Goal: Task Accomplishment & Management: Use online tool/utility

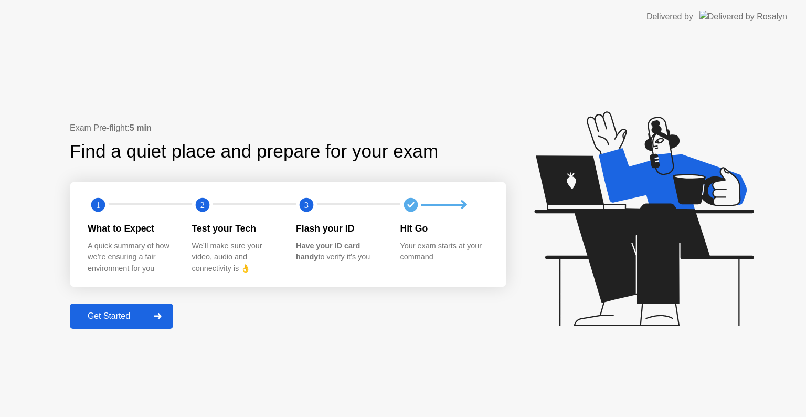
click at [127, 317] on div "Get Started" at bounding box center [109, 315] width 72 height 9
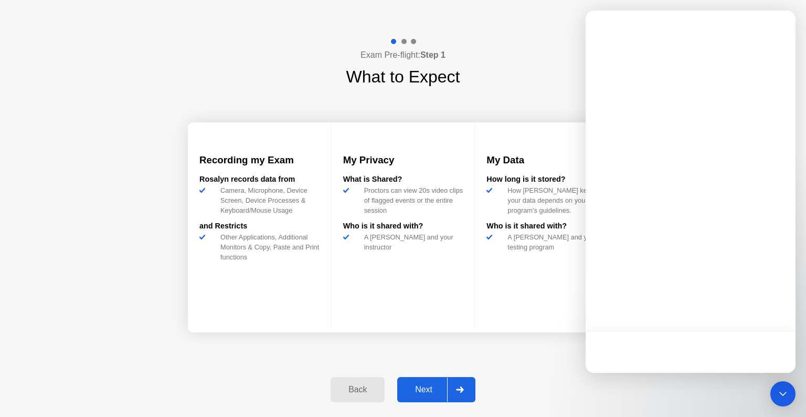
click at [421, 386] on div "Next" at bounding box center [423, 389] width 47 height 9
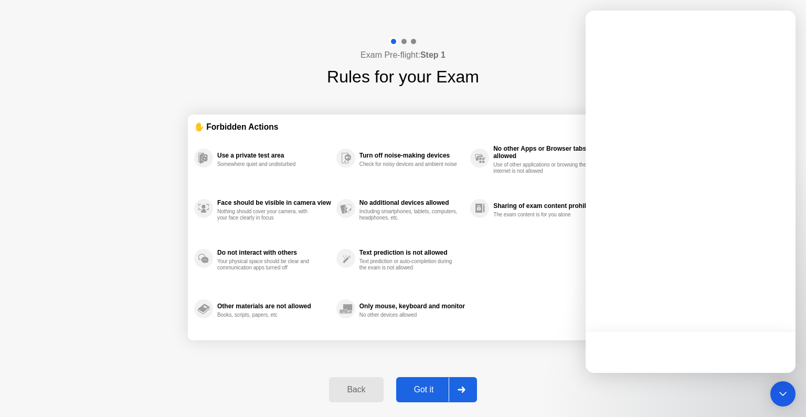
click at [421, 386] on div "Got it" at bounding box center [423, 389] width 49 height 9
select select "Available cameras"
select select "Available speakers"
select select "Available microphones"
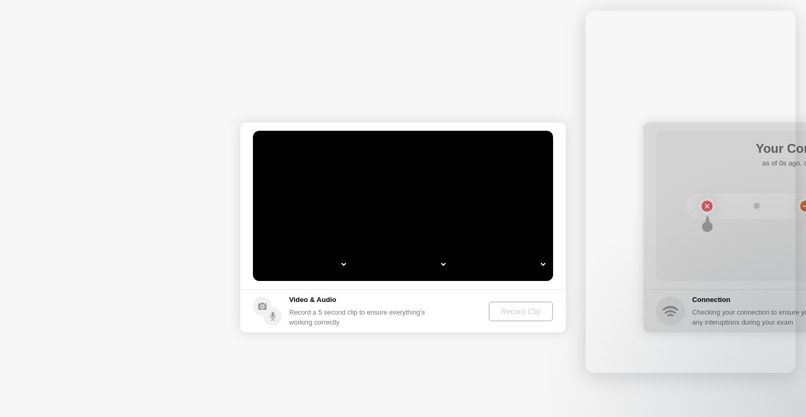
select select "**********"
select select "*******"
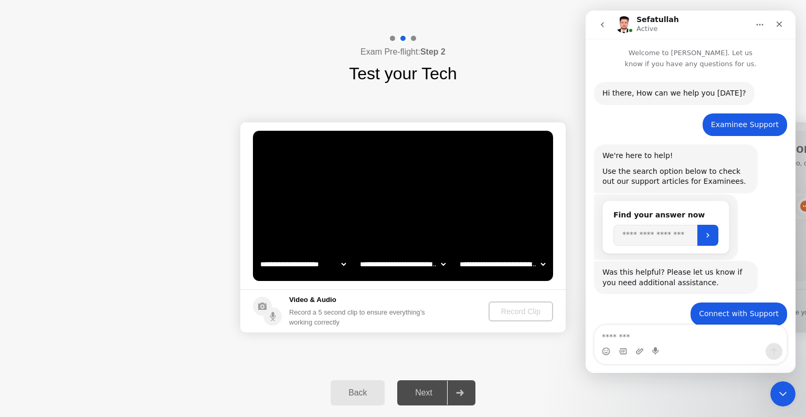
scroll to position [692, 0]
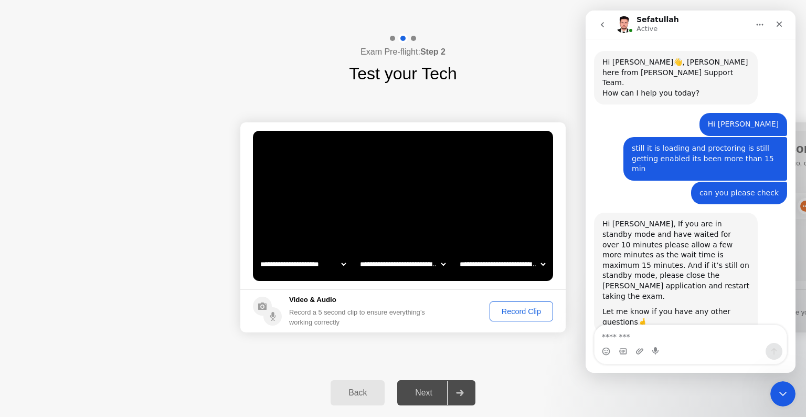
click at [513, 311] on div "Record Clip" at bounding box center [521, 311] width 56 height 8
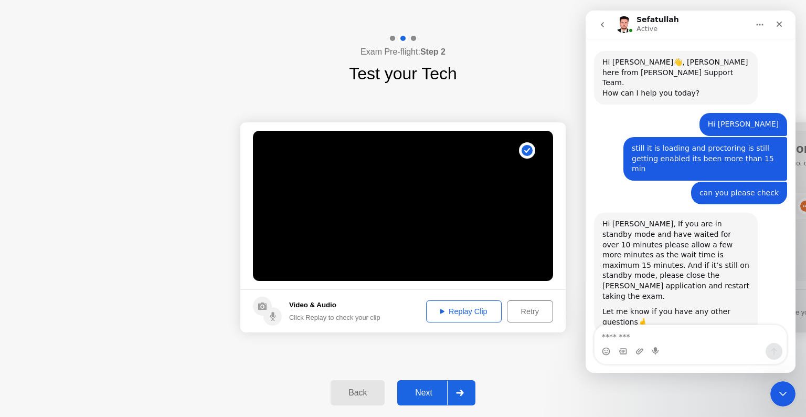
click at [424, 395] on div "Next" at bounding box center [423, 392] width 47 height 9
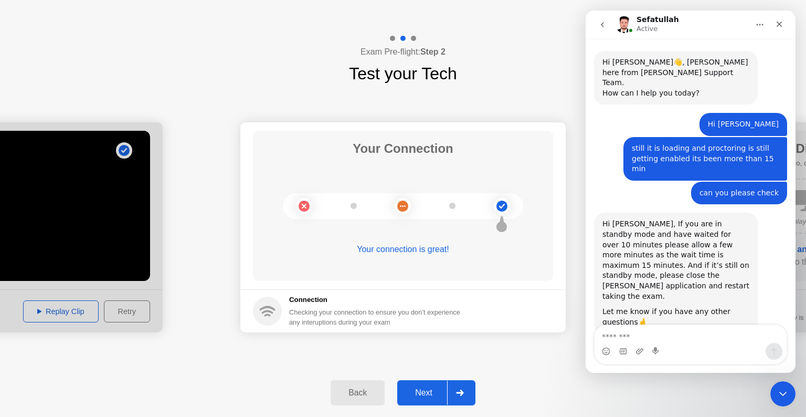
click at [424, 395] on div "Next" at bounding box center [423, 392] width 47 height 9
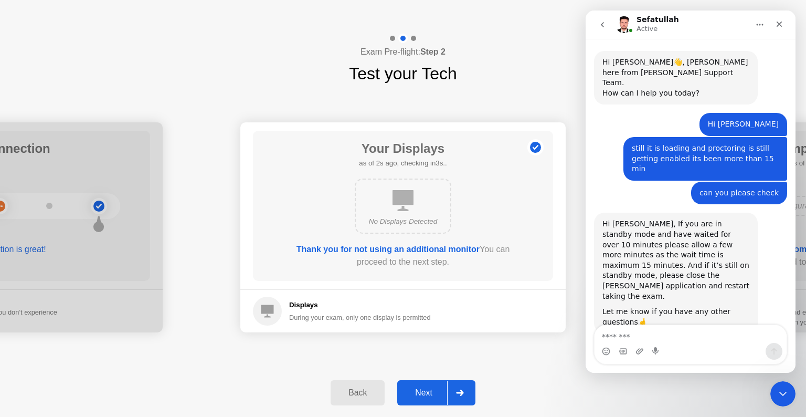
click at [424, 395] on div "Next" at bounding box center [423, 392] width 47 height 9
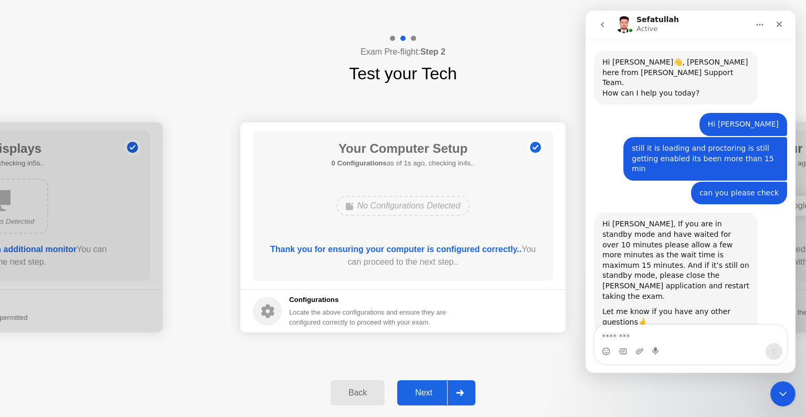
click at [424, 395] on div "Next" at bounding box center [423, 392] width 47 height 9
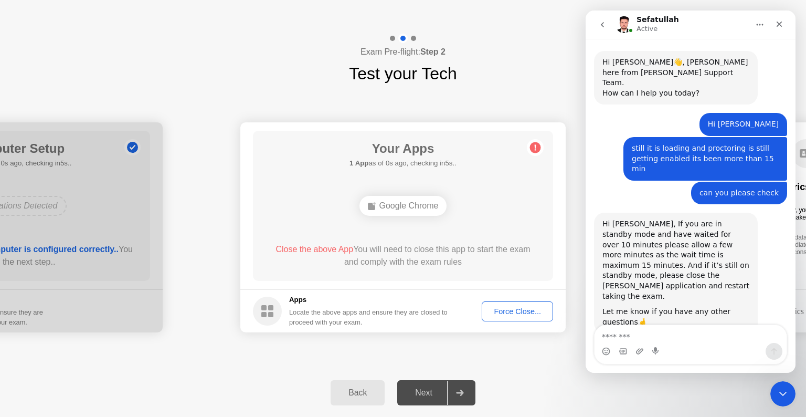
click at [498, 309] on div "Force Close..." at bounding box center [518, 311] width 64 height 8
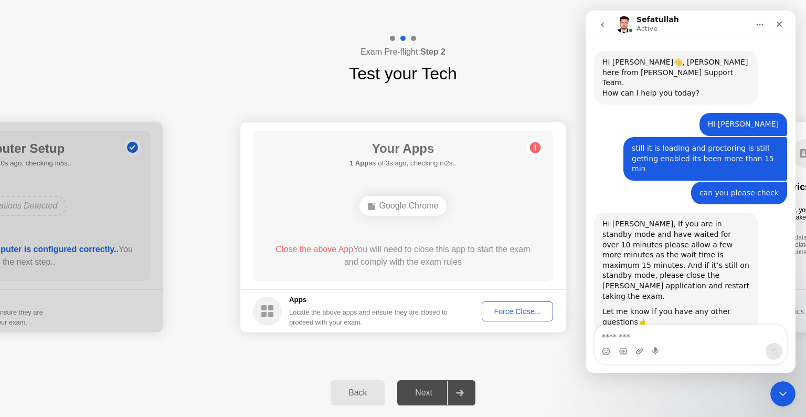
click at [512, 308] on div "Force Close..." at bounding box center [518, 311] width 64 height 8
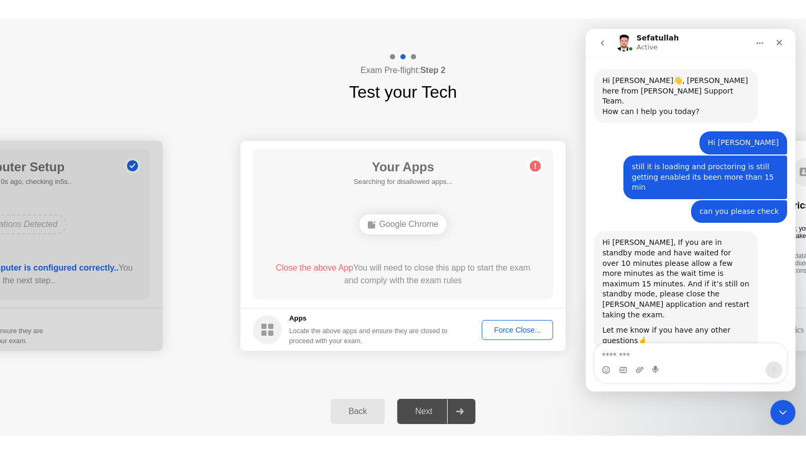
scroll to position [684, 0]
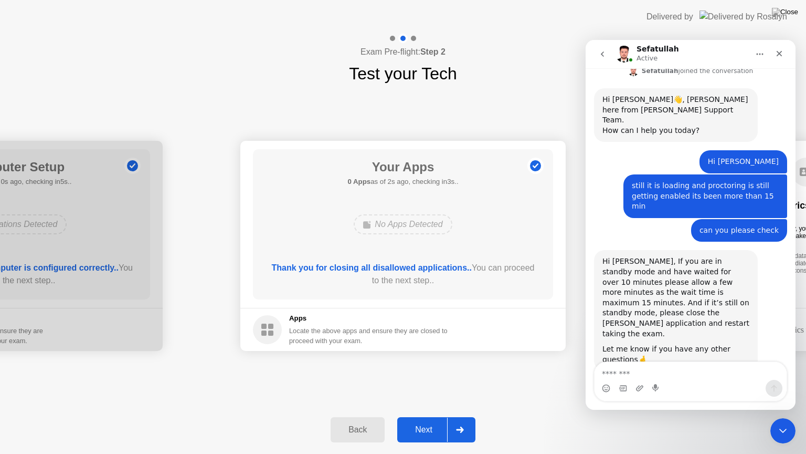
click at [420, 416] on div "Next" at bounding box center [423, 429] width 47 height 9
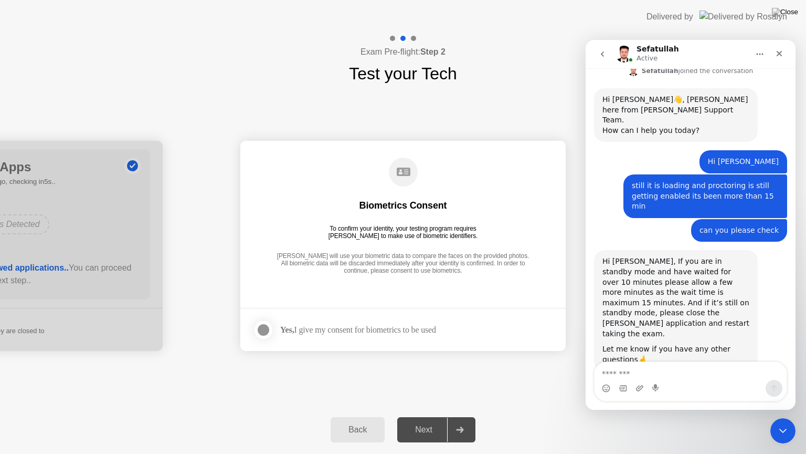
click at [393, 329] on div "Yes, I give my consent for biometrics to be used" at bounding box center [358, 329] width 156 height 10
click at [258, 329] on div at bounding box center [263, 329] width 13 height 13
click at [415, 416] on button "Next" at bounding box center [436, 429] width 78 height 25
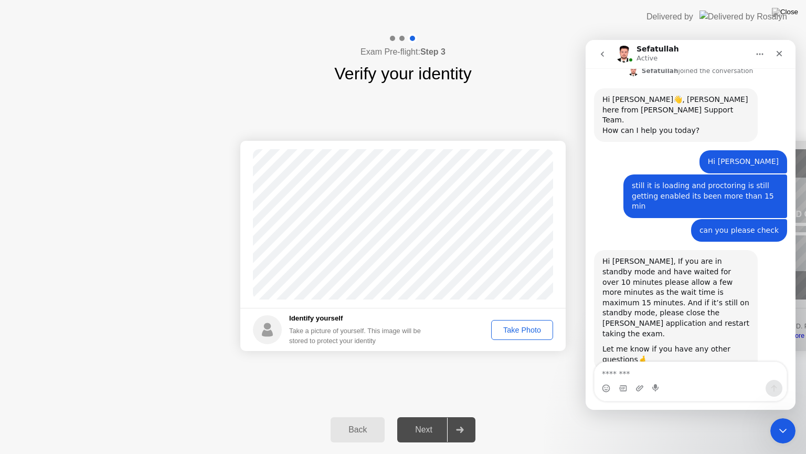
click at [514, 334] on div "Take Photo" at bounding box center [522, 329] width 55 height 8
click at [434, 416] on button "Next" at bounding box center [436, 429] width 78 height 25
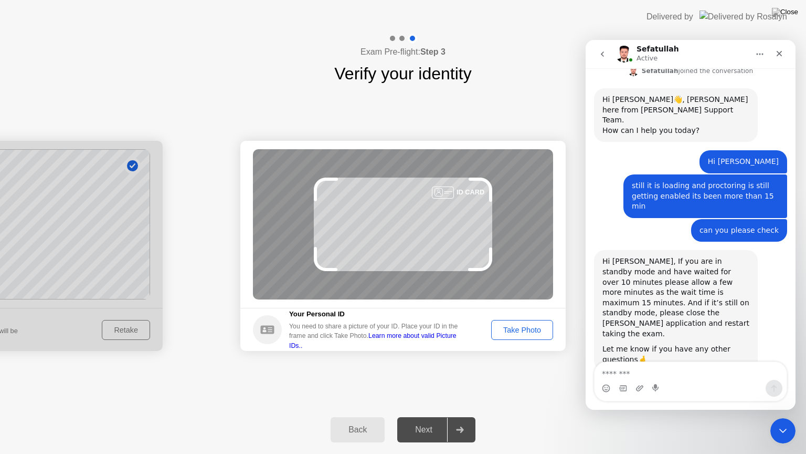
click at [529, 334] on div "Take Photo" at bounding box center [522, 329] width 55 height 8
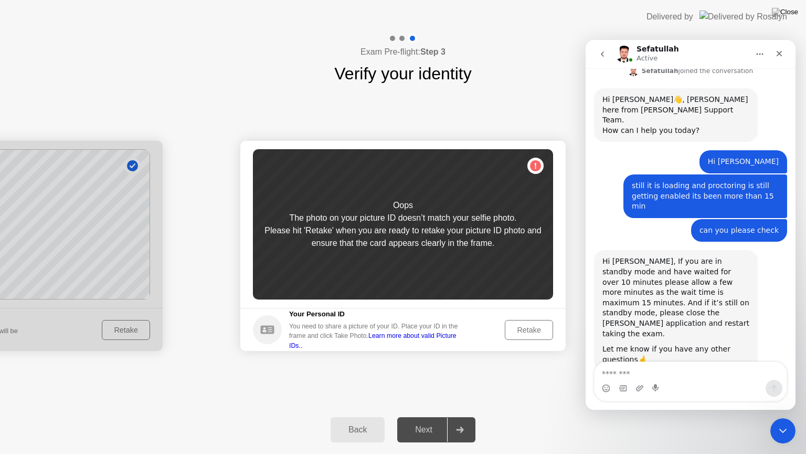
click at [529, 334] on div "Retake" at bounding box center [529, 329] width 41 height 8
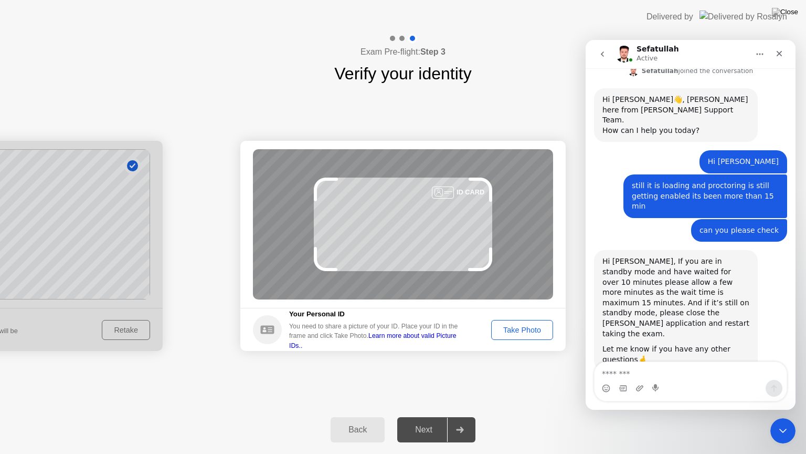
click at [529, 334] on div "Take Photo" at bounding box center [522, 329] width 55 height 8
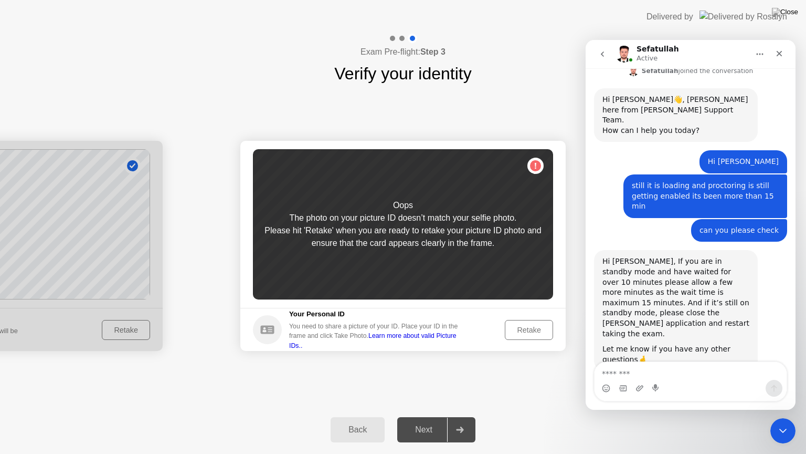
click at [529, 334] on div "Retake" at bounding box center [529, 329] width 41 height 8
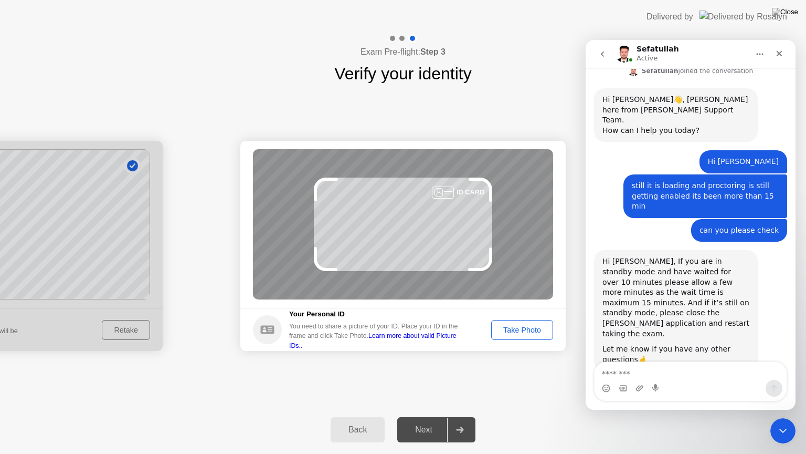
click at [529, 334] on div "Take Photo" at bounding box center [522, 329] width 55 height 8
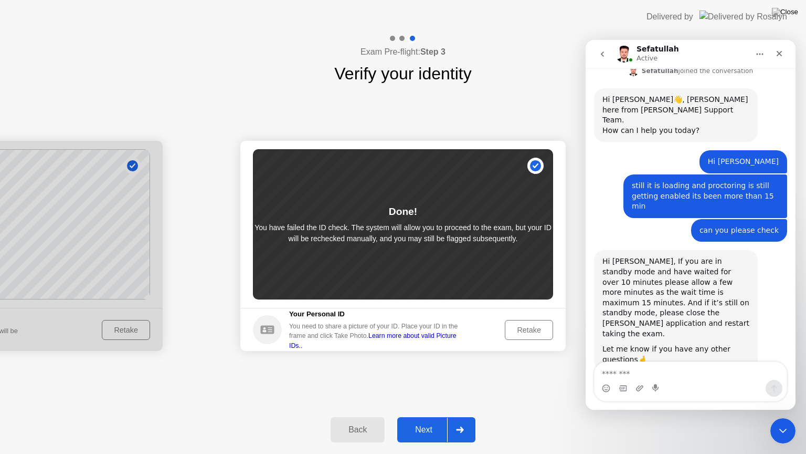
click at [441, 416] on div "Next" at bounding box center [423, 429] width 47 height 9
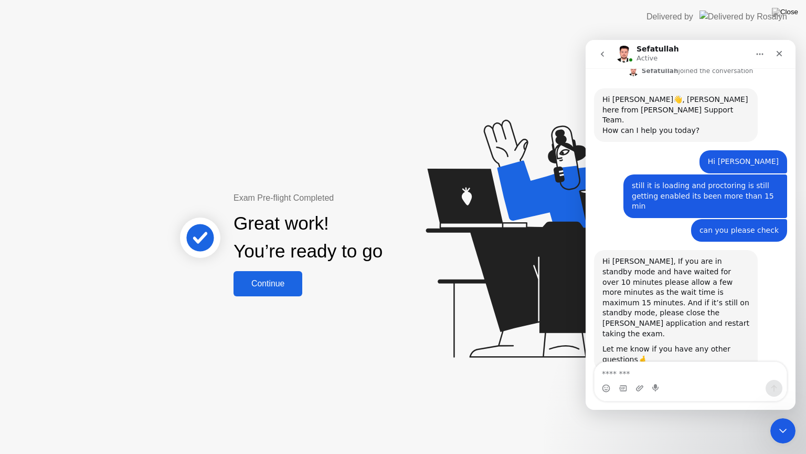
click at [277, 283] on div "Continue" at bounding box center [268, 283] width 62 height 9
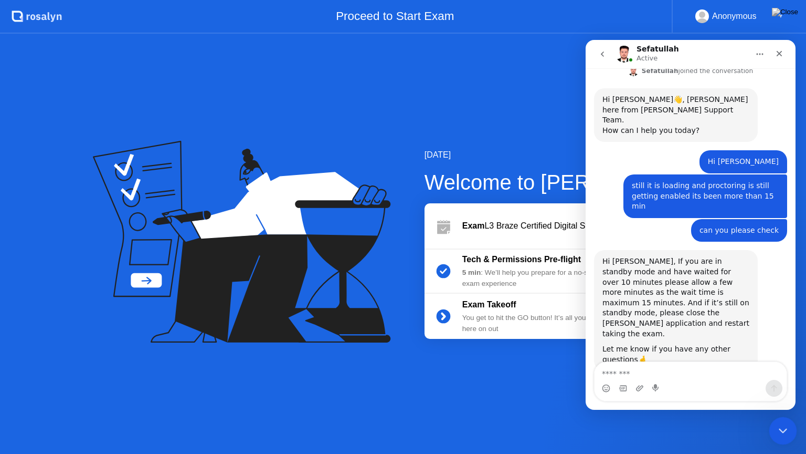
click at [780, 416] on icon "Close Intercom Messenger" at bounding box center [781, 429] width 13 height 13
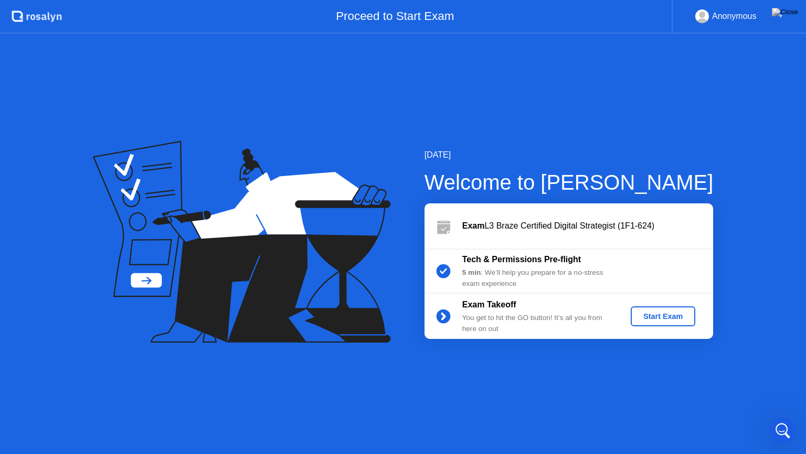
click at [669, 320] on div "Start Exam" at bounding box center [663, 316] width 56 height 8
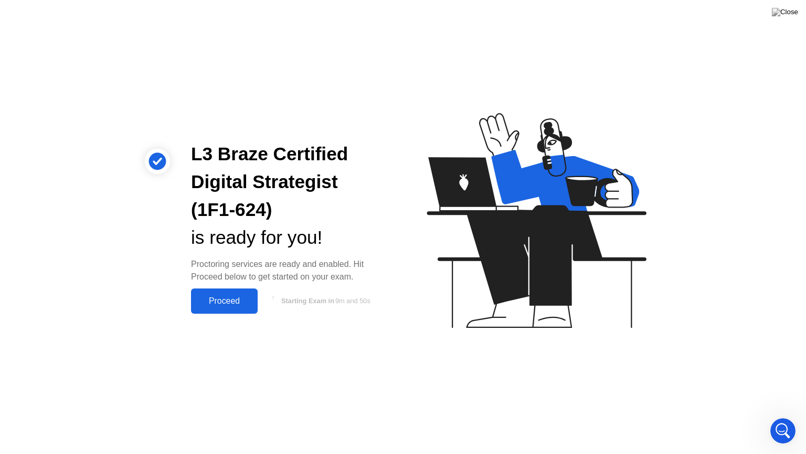
click at [234, 300] on div "Proceed" at bounding box center [224, 300] width 60 height 9
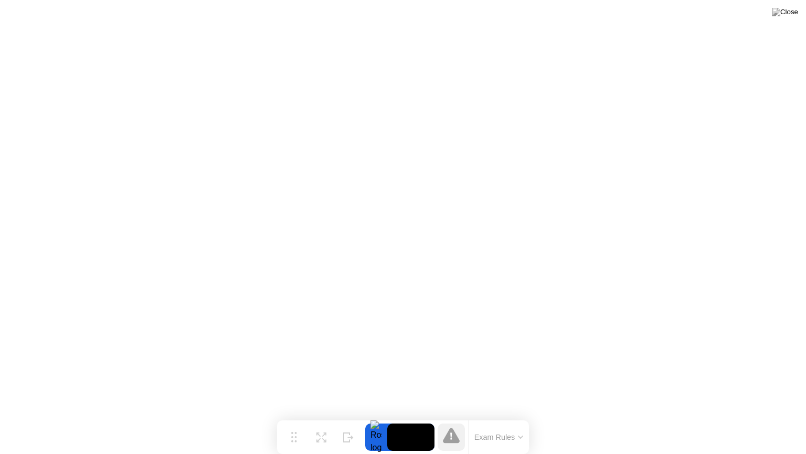
click at [496, 416] on button "Exam Rules" at bounding box center [499, 436] width 56 height 9
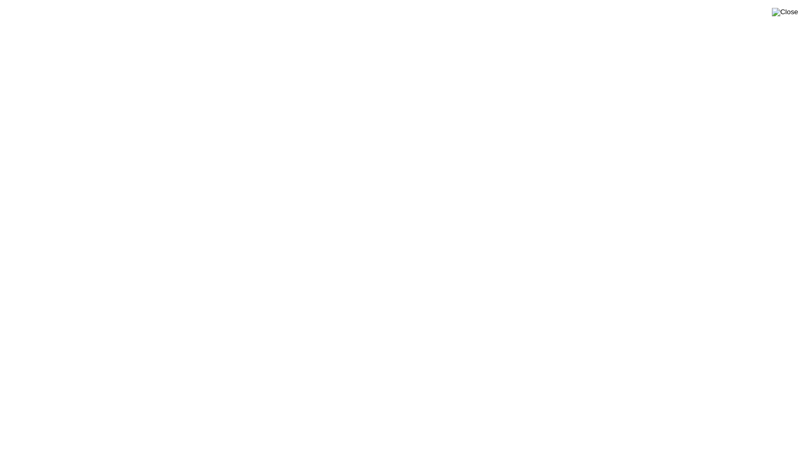
click at [794, 16] on img at bounding box center [785, 12] width 26 height 8
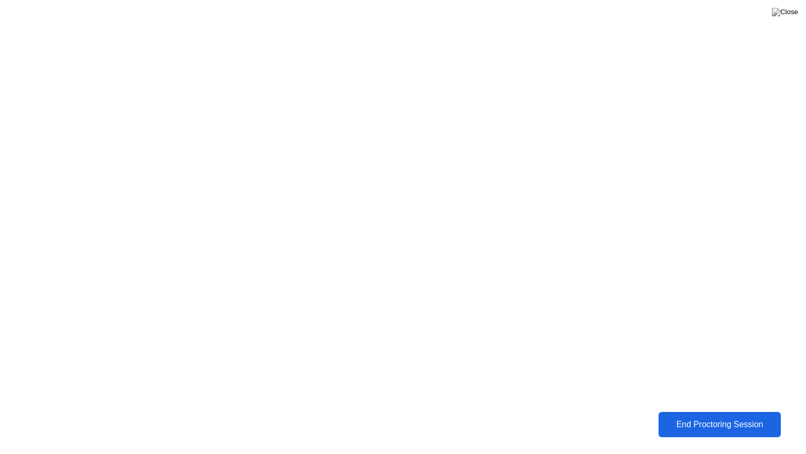
click at [729, 416] on div "End Proctoring Session" at bounding box center [719, 423] width 119 height 9
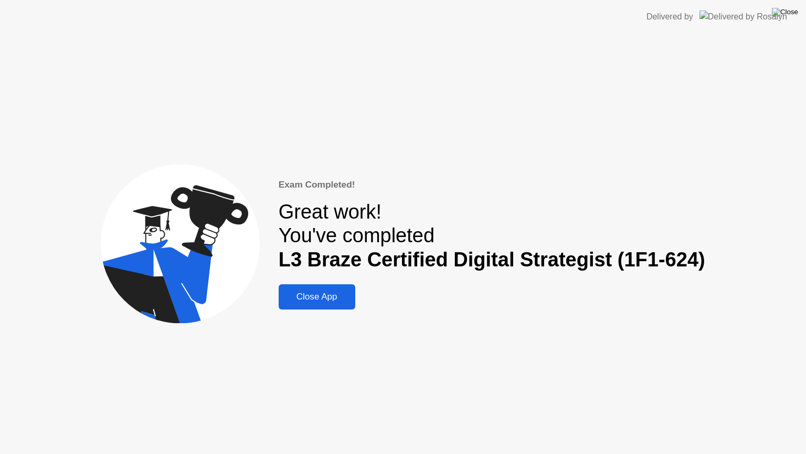
click at [794, 16] on img at bounding box center [785, 12] width 26 height 8
click at [310, 306] on button "Close App" at bounding box center [317, 296] width 77 height 25
